Goal: Check status: Check status

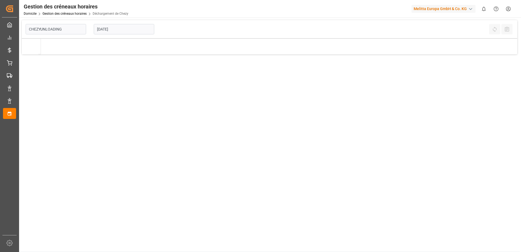
type input "Chezy Unloading"
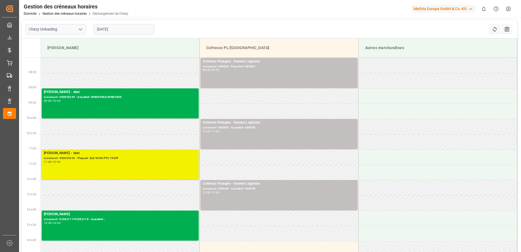
click at [113, 167] on div "[PERSON_NAME] - skat Livraison# :400053342 - Plaque# :ELE 96H9/PTU 1533P 11:00 …" at bounding box center [120, 164] width 153 height 28
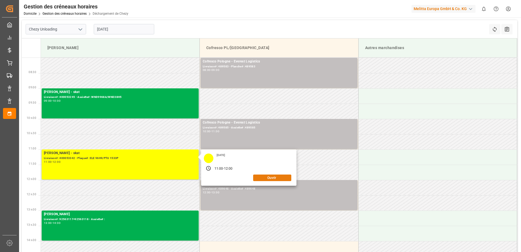
click at [262, 178] on button "Ouvrir" at bounding box center [272, 177] width 38 height 7
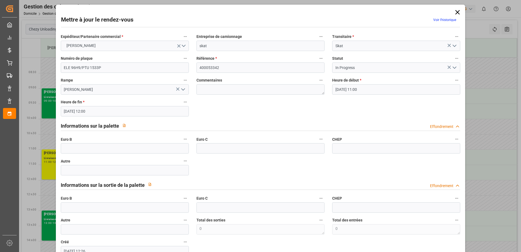
click at [455, 67] on icon "Ouvrir le menu" at bounding box center [454, 67] width 7 height 7
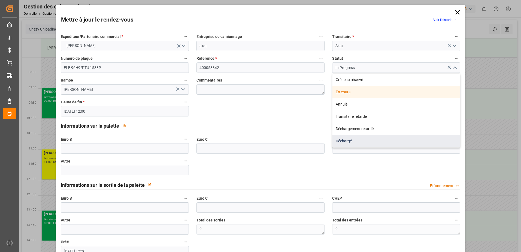
click at [367, 139] on div "Déchargé" at bounding box center [397, 141] width 128 height 12
type input "Unloaded"
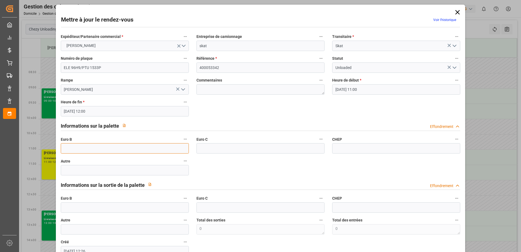
drag, startPoint x: 123, startPoint y: 149, endPoint x: 129, endPoint y: 148, distance: 6.5
click at [123, 149] on input "text" at bounding box center [125, 148] width 128 height 10
type input "63"
